Goal: Task Accomplishment & Management: Manage account settings

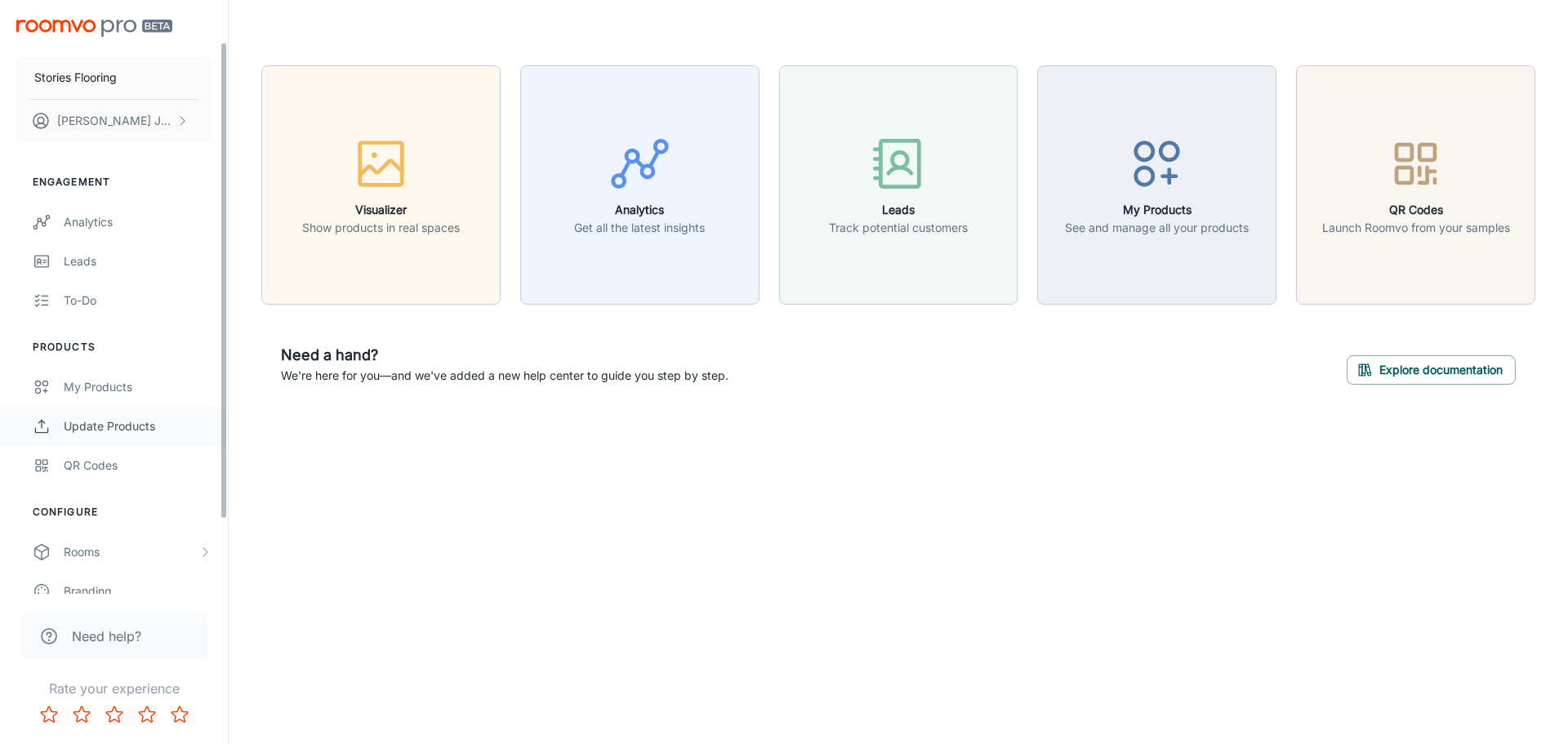
scroll to position [143, 0]
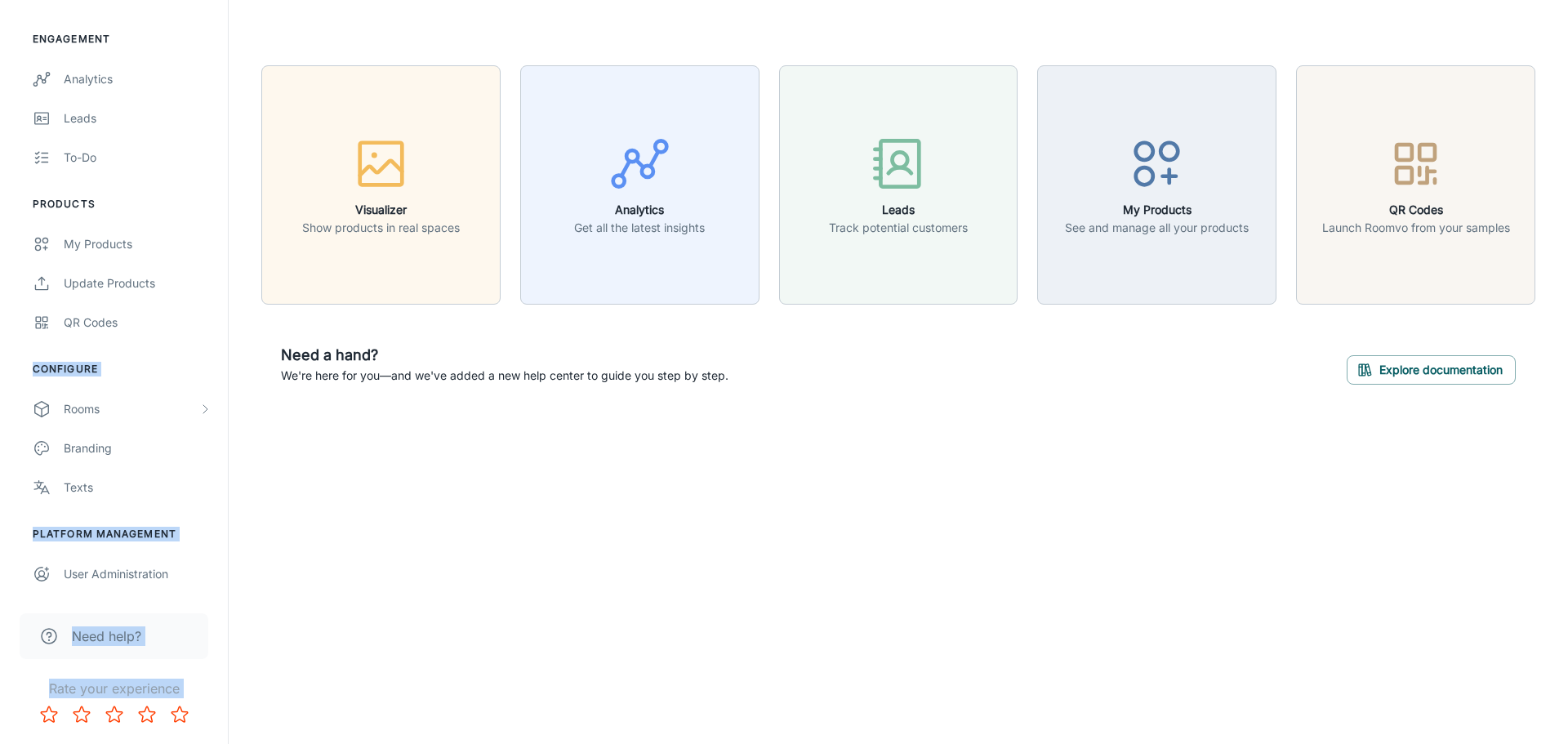
drag, startPoint x: 240, startPoint y: 68, endPoint x: 87, endPoint y: 217, distance: 213.6
click at [87, 217] on div "Stories Flooring [PERSON_NAME] Engagement Analytics Leads To-do Products My Pro…" at bounding box center [784, 235] width 1568 height 470
click at [374, 549] on div "Stories Flooring [PERSON_NAME] Engagement Analytics Leads To-do Products My Pro…" at bounding box center [784, 372] width 1568 height 744
drag, startPoint x: 289, startPoint y: 537, endPoint x: 22, endPoint y: 37, distance: 566.8
click at [22, 37] on div "Stories Flooring [PERSON_NAME] Engagement Analytics Leads To-do Products My Pro…" at bounding box center [784, 372] width 1568 height 744
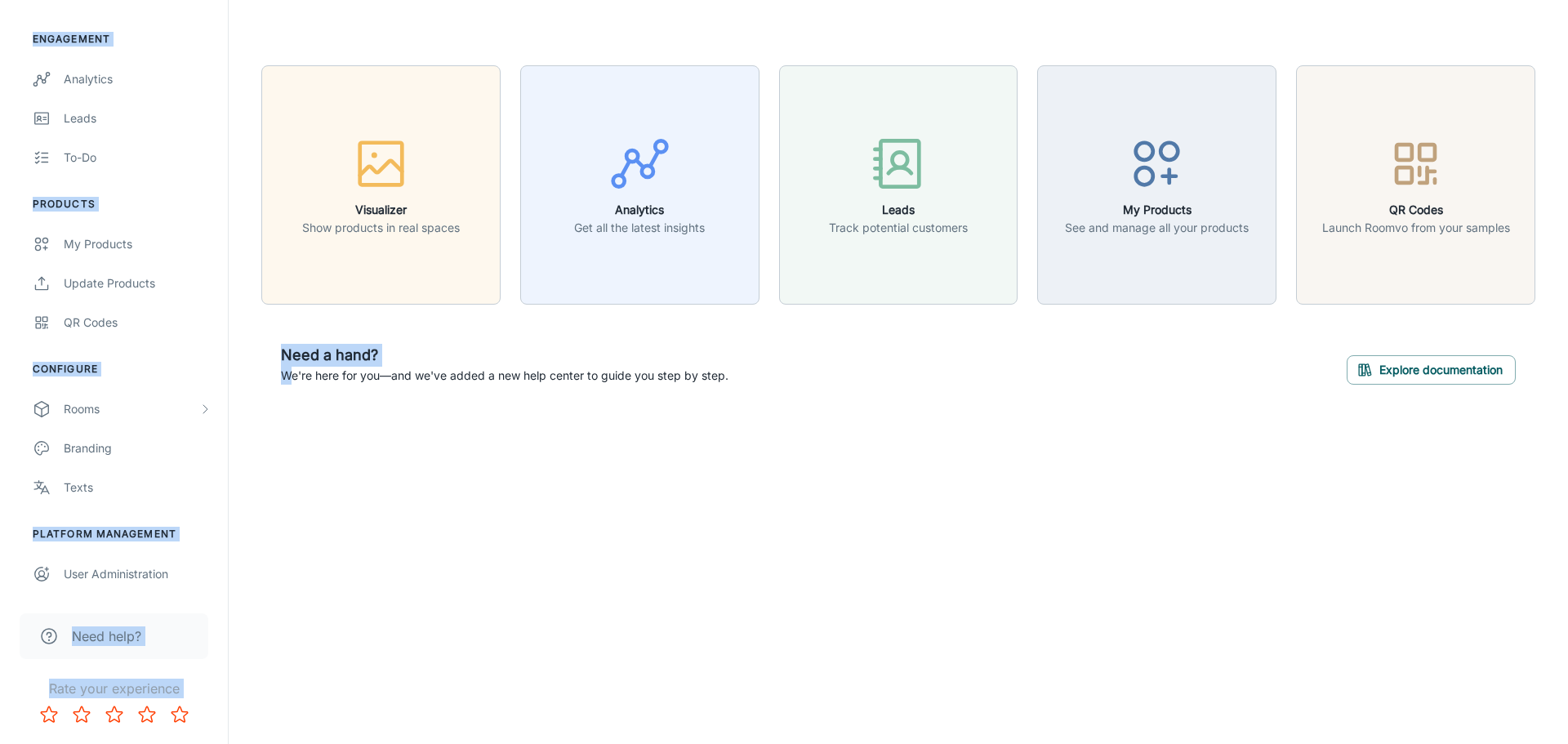
click at [301, 22] on header at bounding box center [898, 33] width 1314 height 65
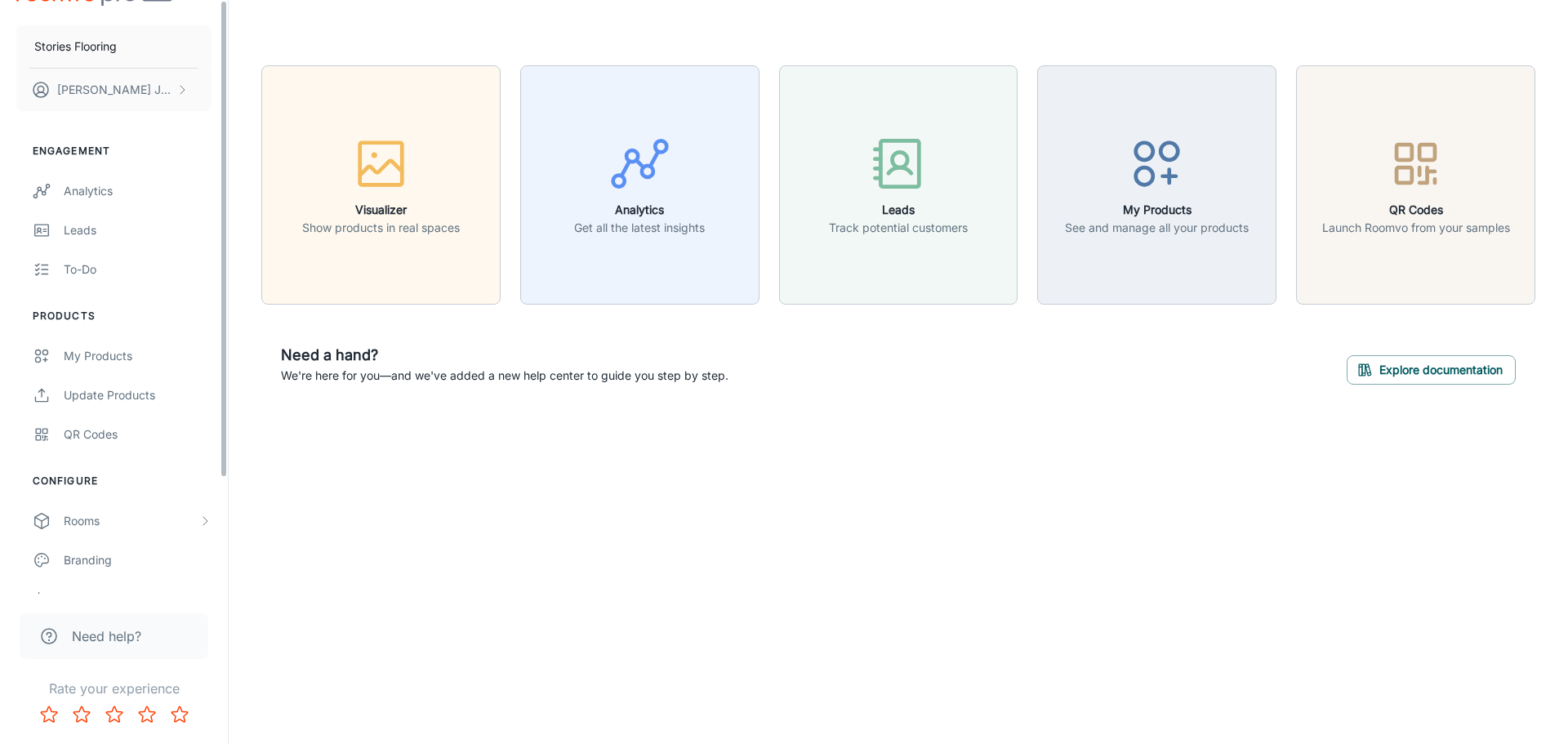
scroll to position [0, 0]
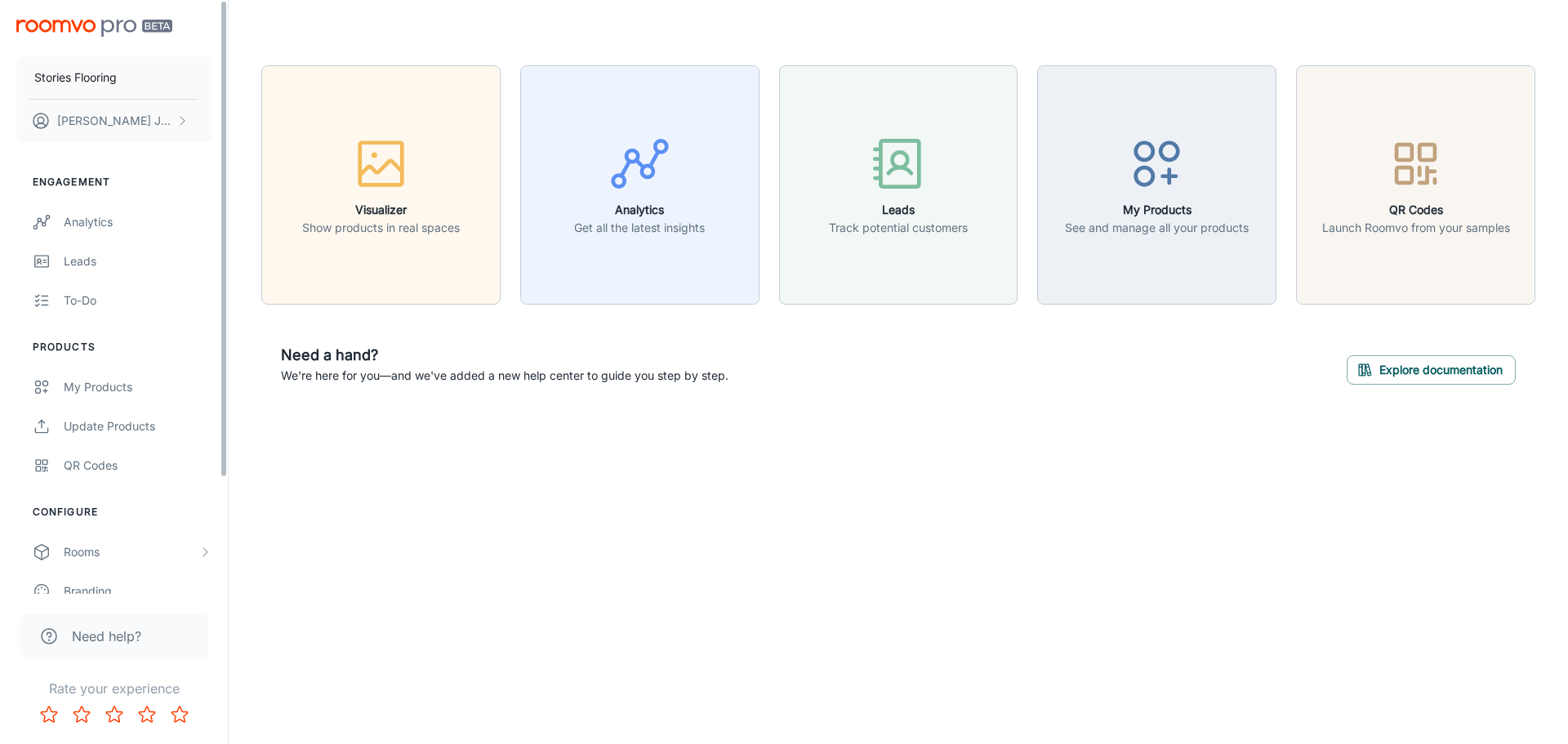
drag, startPoint x: 223, startPoint y: 200, endPoint x: 224, endPoint y: 64, distance: 136.0
click at [224, 64] on div "Stories Flooring [PERSON_NAME] Engagement Analytics Leads To-do Products My Pro…" at bounding box center [114, 297] width 228 height 594
click at [764, 372] on div "Need a hand? We're here for you—and we've added a new help center to guide you …" at bounding box center [898, 363] width 1274 height 80
drag, startPoint x: 764, startPoint y: 372, endPoint x: 719, endPoint y: 382, distance: 46.1
click at [719, 382] on p "We're here for you—and we've added a new help center to guide you step by step." at bounding box center [505, 375] width 447 height 18
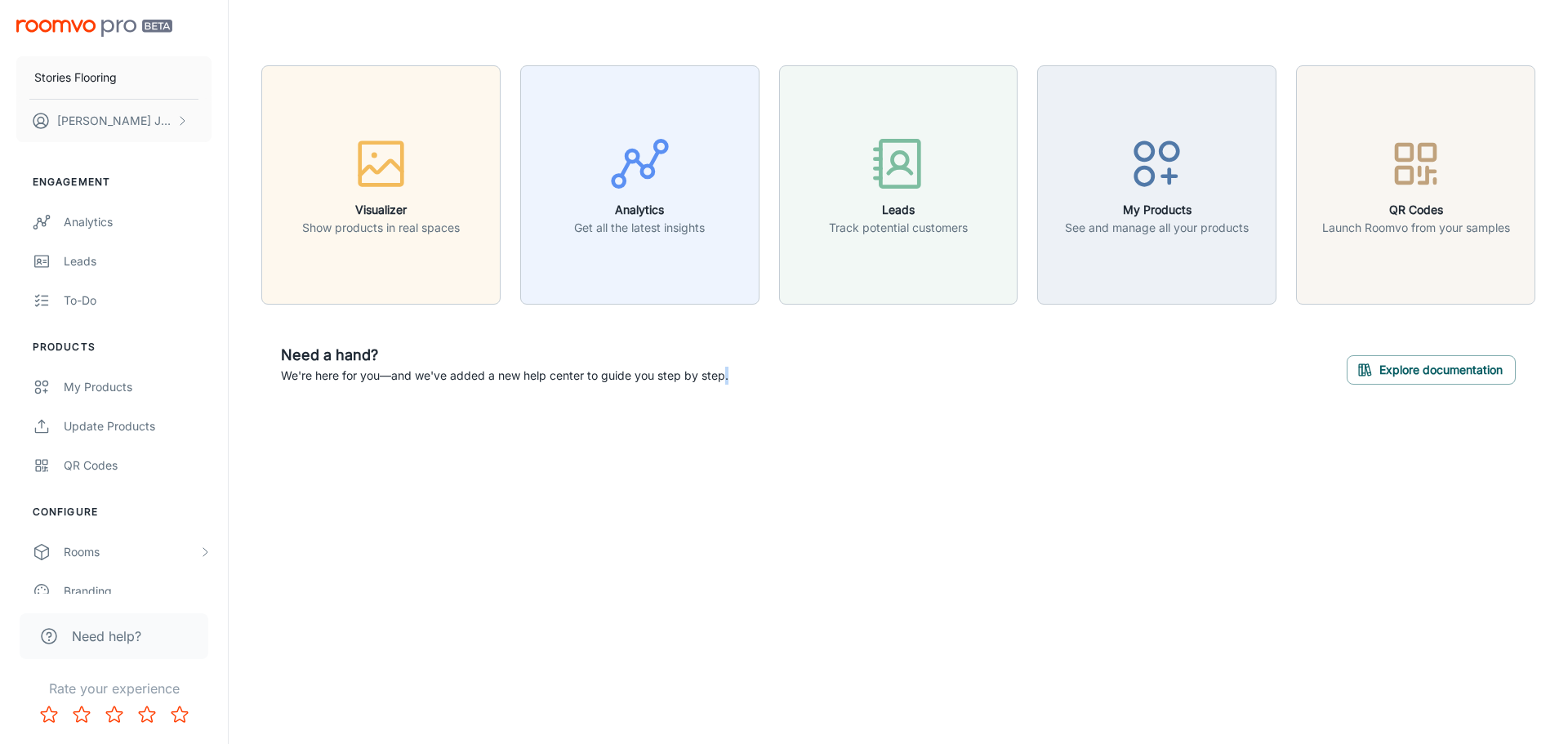
drag, startPoint x: 724, startPoint y: 375, endPoint x: 738, endPoint y: 390, distance: 20.5
click at [738, 390] on div "Need a hand? We're here for you—and we've added a new help center to guide you …" at bounding box center [898, 363] width 1274 height 80
click at [472, 348] on h6 "Need a hand?" at bounding box center [505, 355] width 447 height 23
drag, startPoint x: 472, startPoint y: 348, endPoint x: 394, endPoint y: 349, distance: 78.0
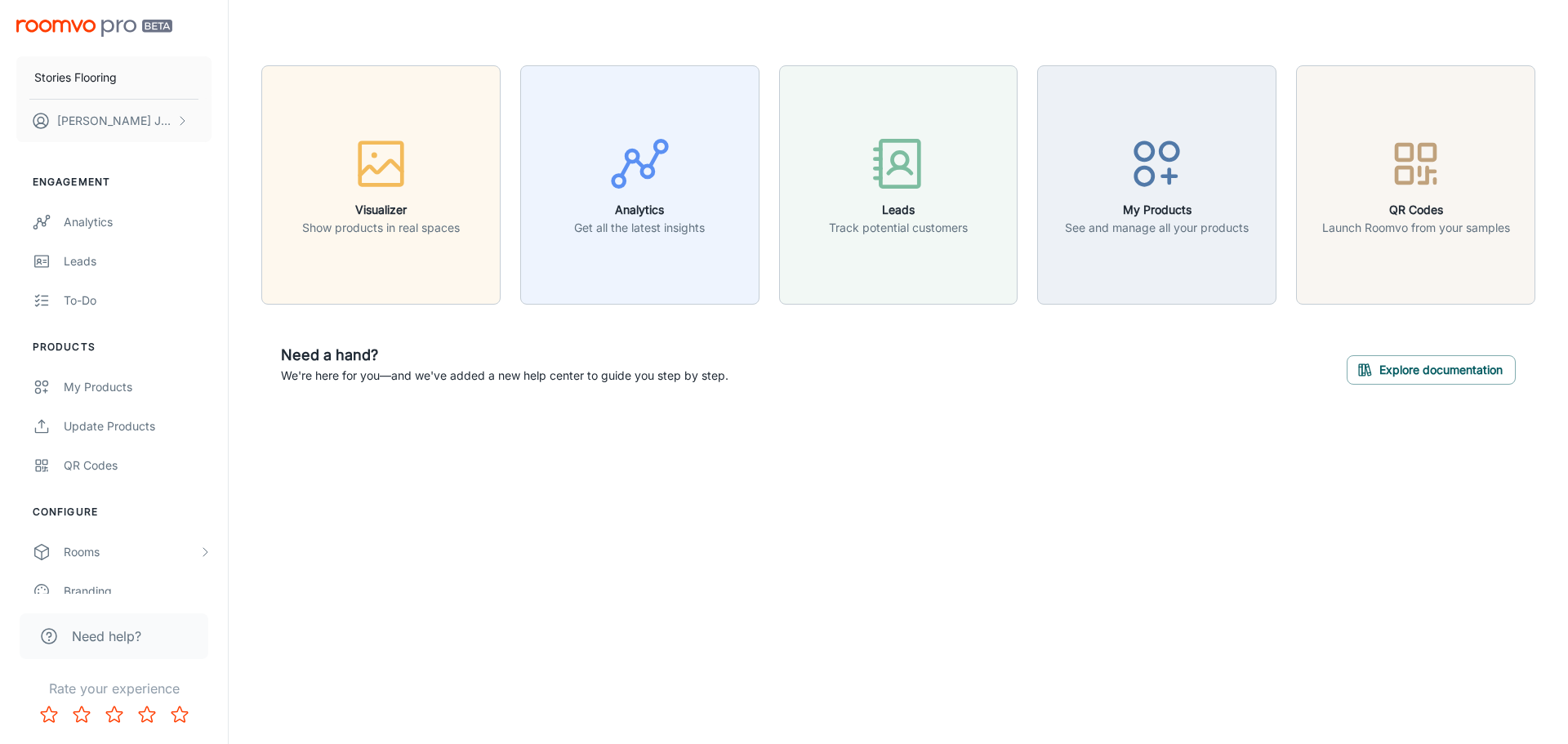
click at [394, 349] on h6 "Need a hand?" at bounding box center [505, 355] width 447 height 23
click at [833, 458] on div "Visualizer Show products in real spaces Analytics Get all the latest insights L…" at bounding box center [898, 235] width 1339 height 470
drag, startPoint x: 833, startPoint y: 458, endPoint x: 668, endPoint y: 428, distance: 167.7
click at [668, 428] on div "Visualizer Show products in real spaces Analytics Get all the latest insights L…" at bounding box center [898, 235] width 1339 height 470
click at [145, 400] on link "My Products" at bounding box center [114, 387] width 228 height 39
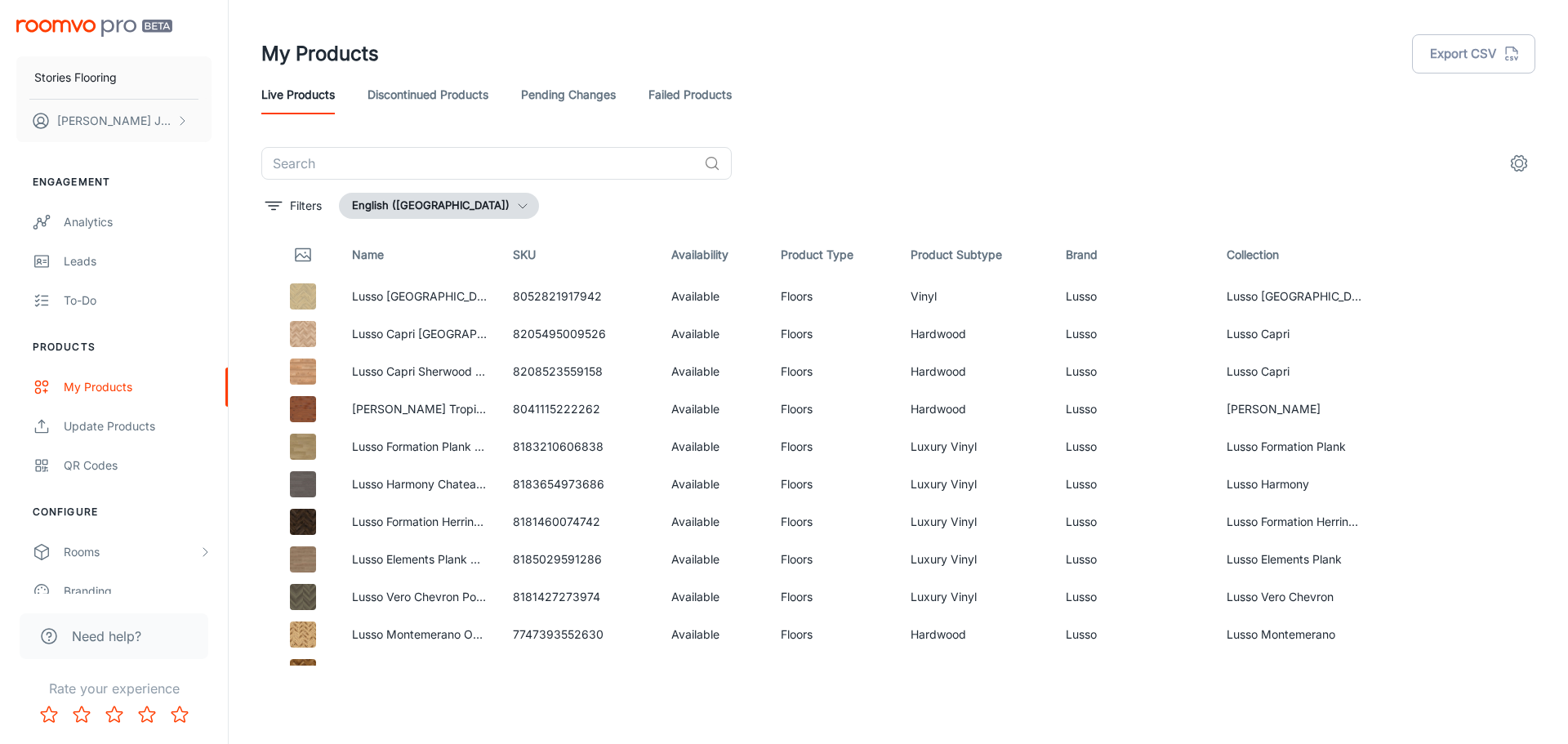
click at [468, 93] on link "Discontinued Products" at bounding box center [428, 95] width 121 height 39
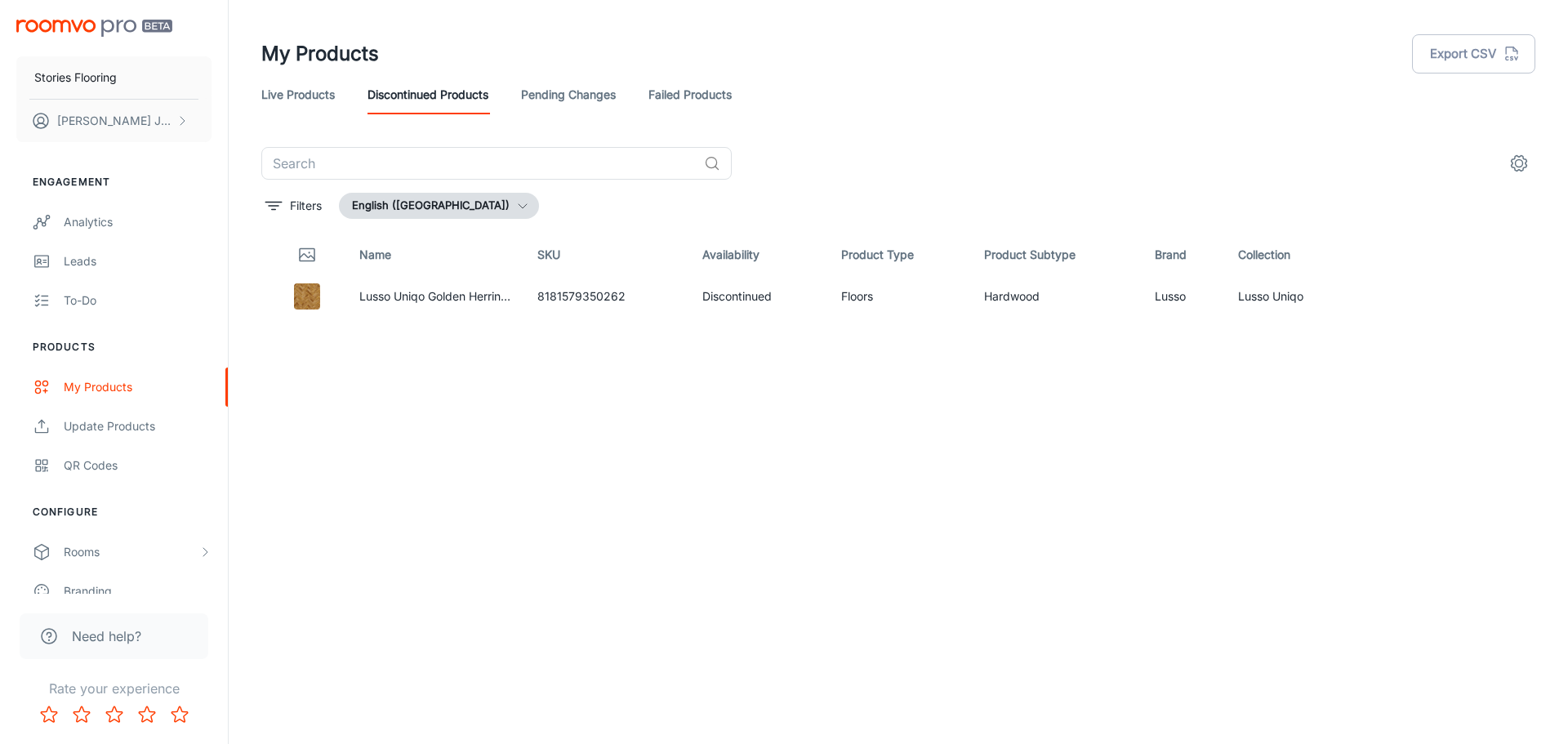
click at [599, 100] on link "Pending Changes" at bounding box center [568, 95] width 95 height 39
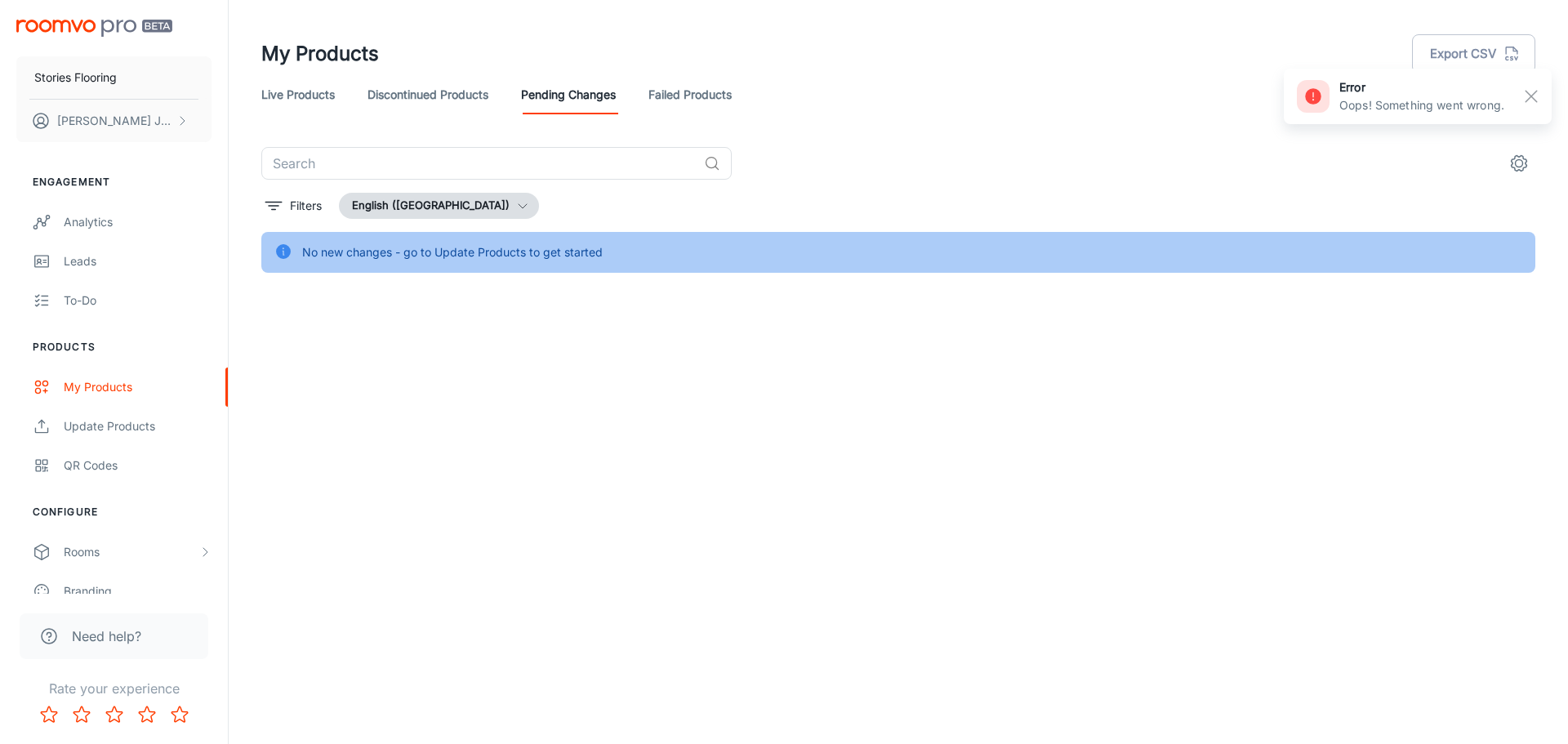
click at [673, 111] on link "Failed Products" at bounding box center [690, 95] width 83 height 39
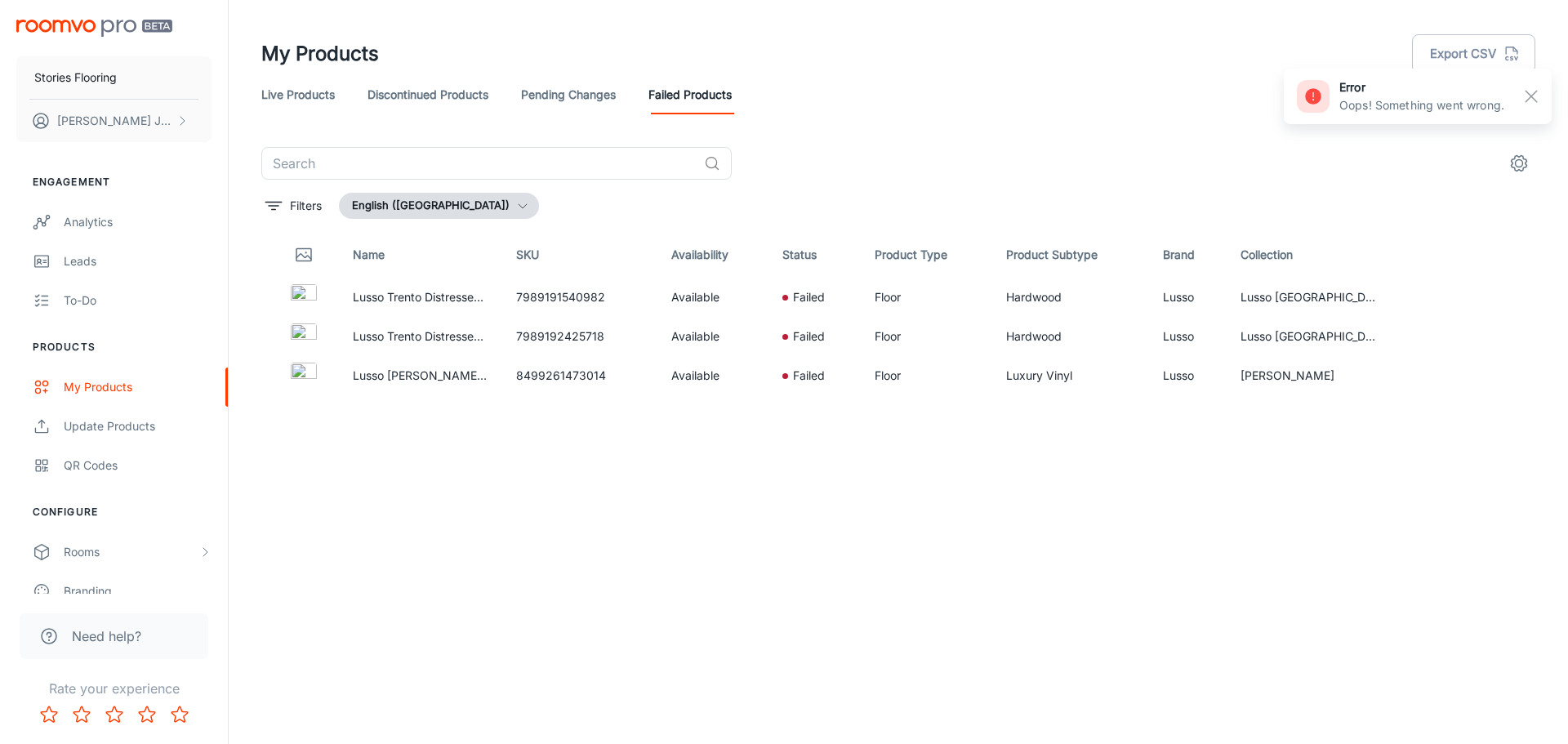
click at [288, 79] on link "Live Products" at bounding box center [298, 95] width 74 height 39
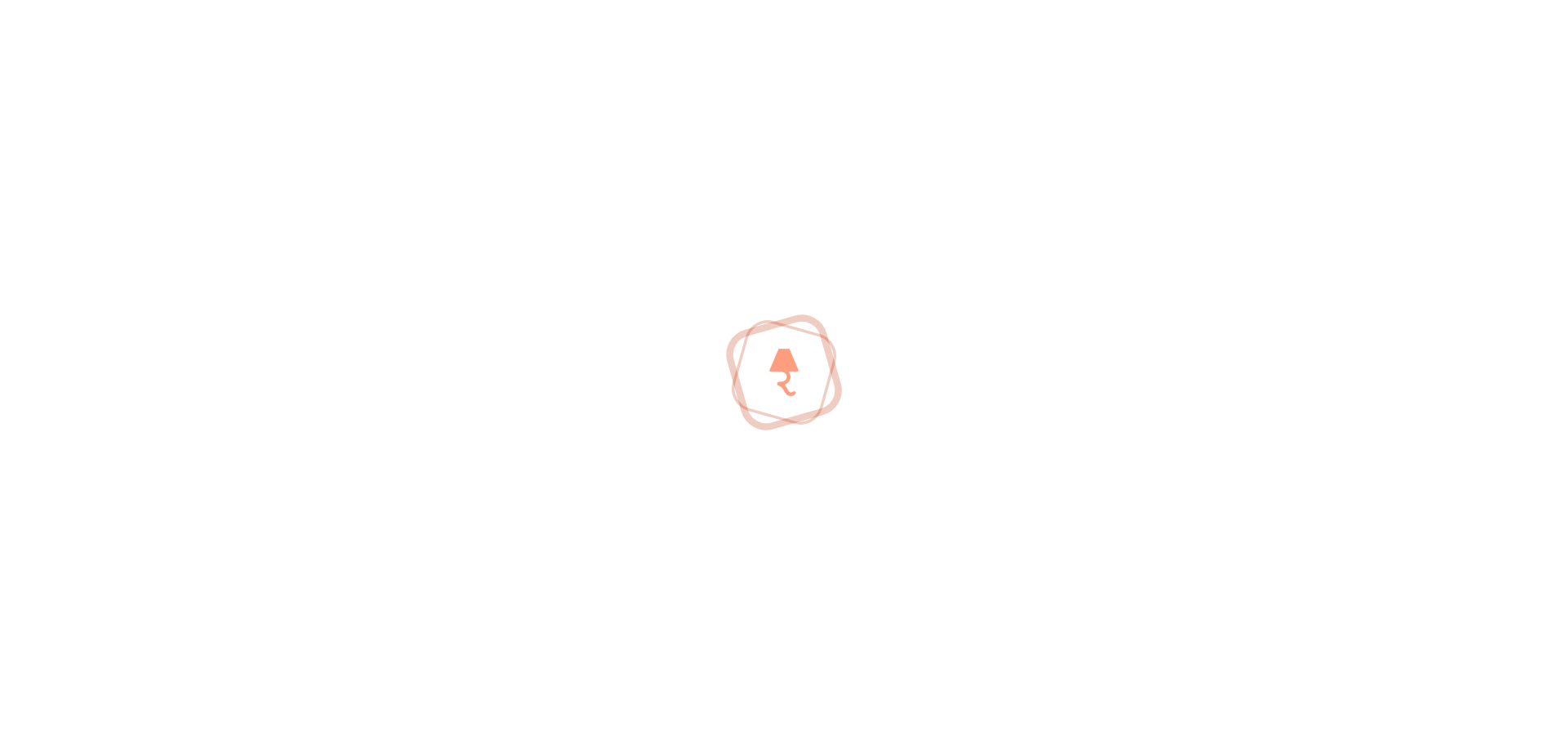
click at [325, 98] on div at bounding box center [784, 372] width 1568 height 744
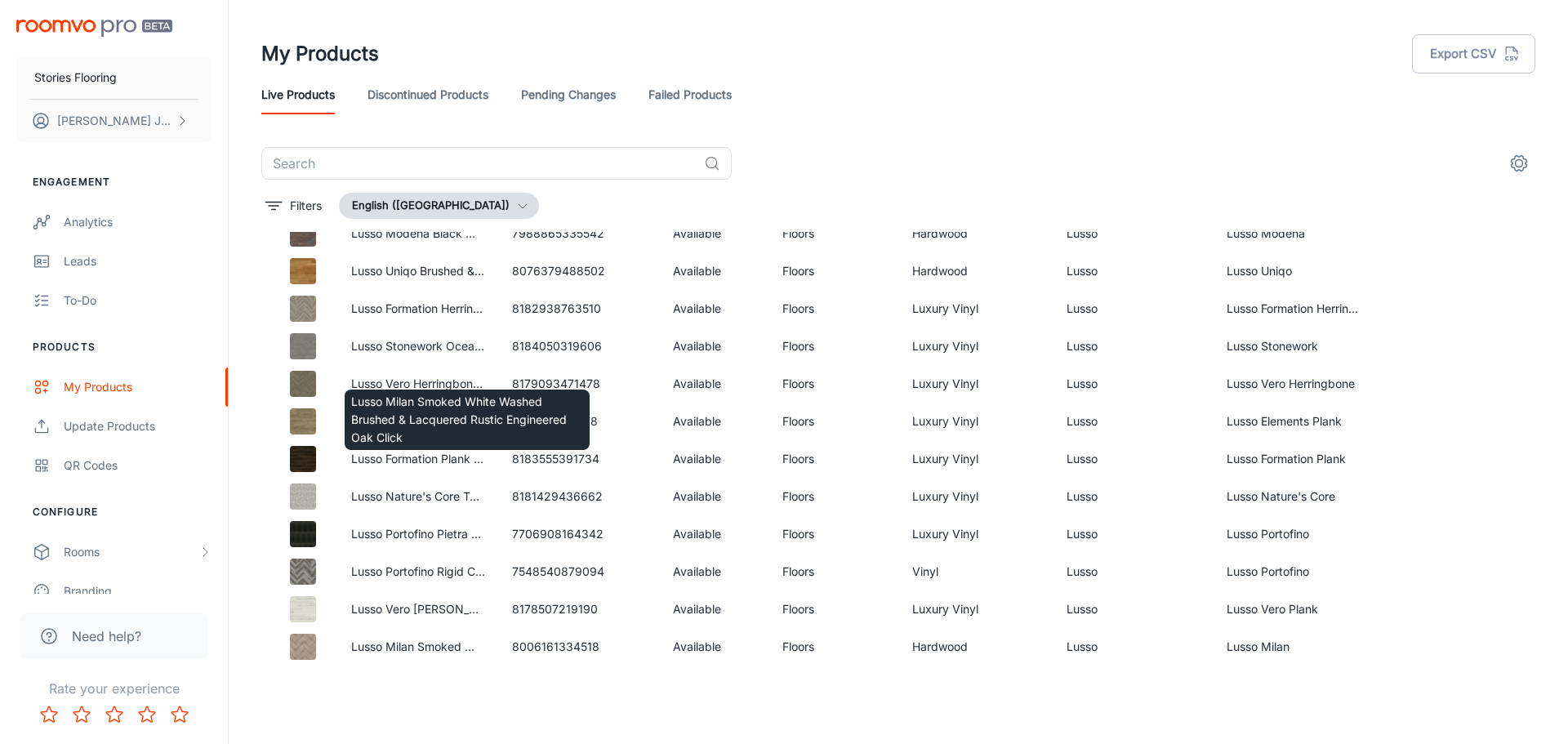
scroll to position [5896, 0]
